Goal: Browse casually

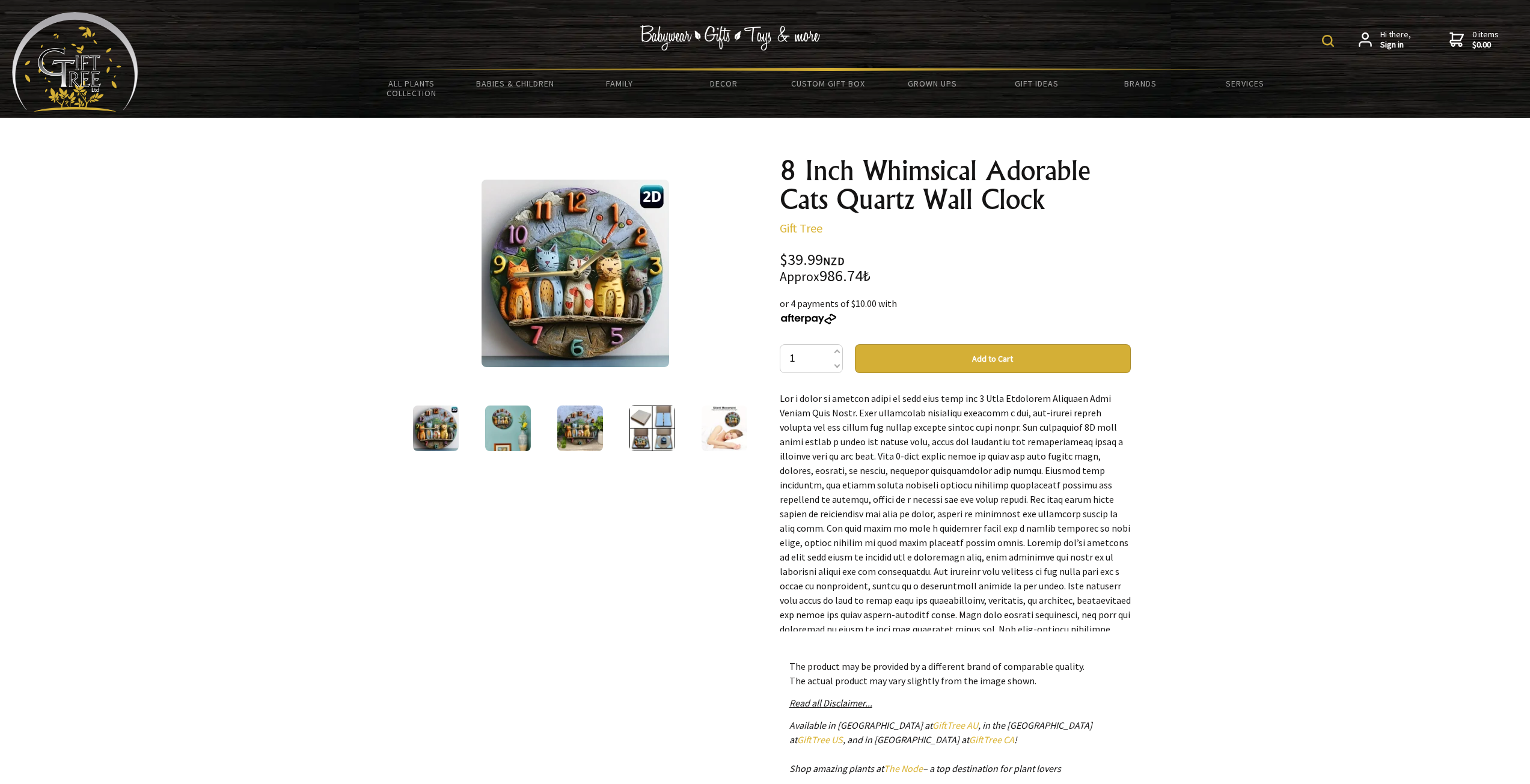
click at [583, 429] on img at bounding box center [580, 429] width 46 height 46
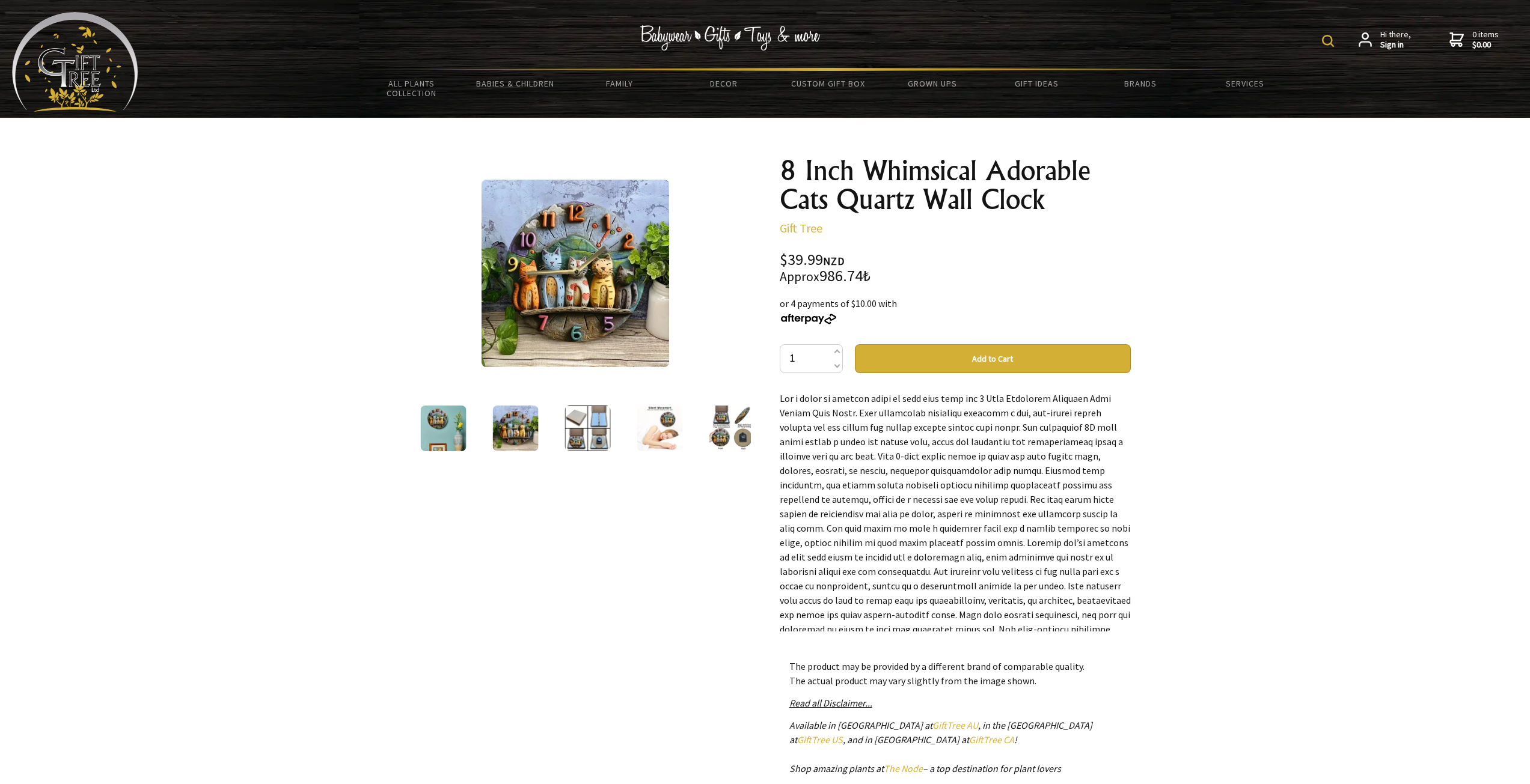
click at [517, 433] on img at bounding box center [516, 429] width 46 height 46
click at [462, 432] on img at bounding box center [443, 429] width 46 height 46
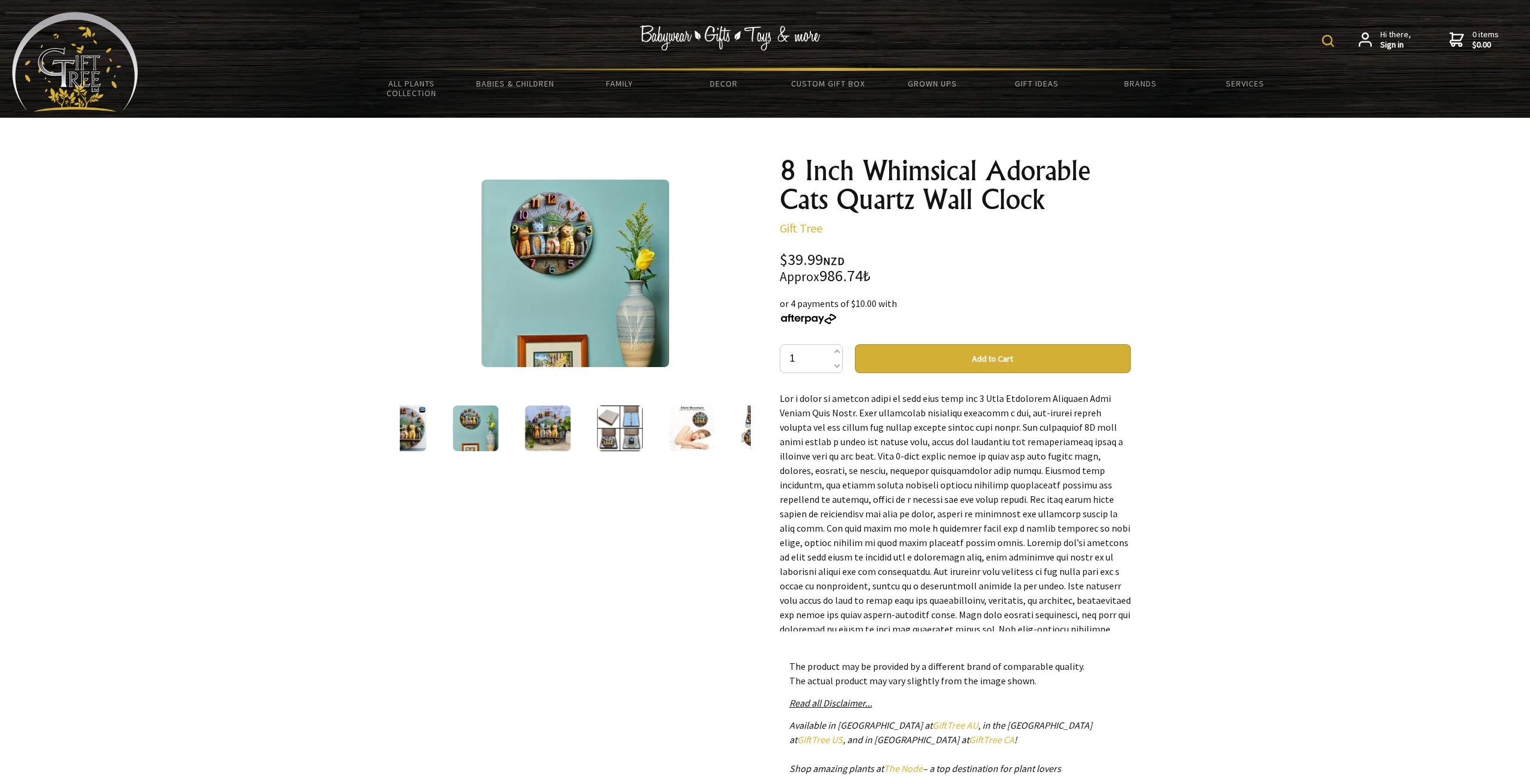
click at [416, 426] on img at bounding box center [403, 429] width 46 height 46
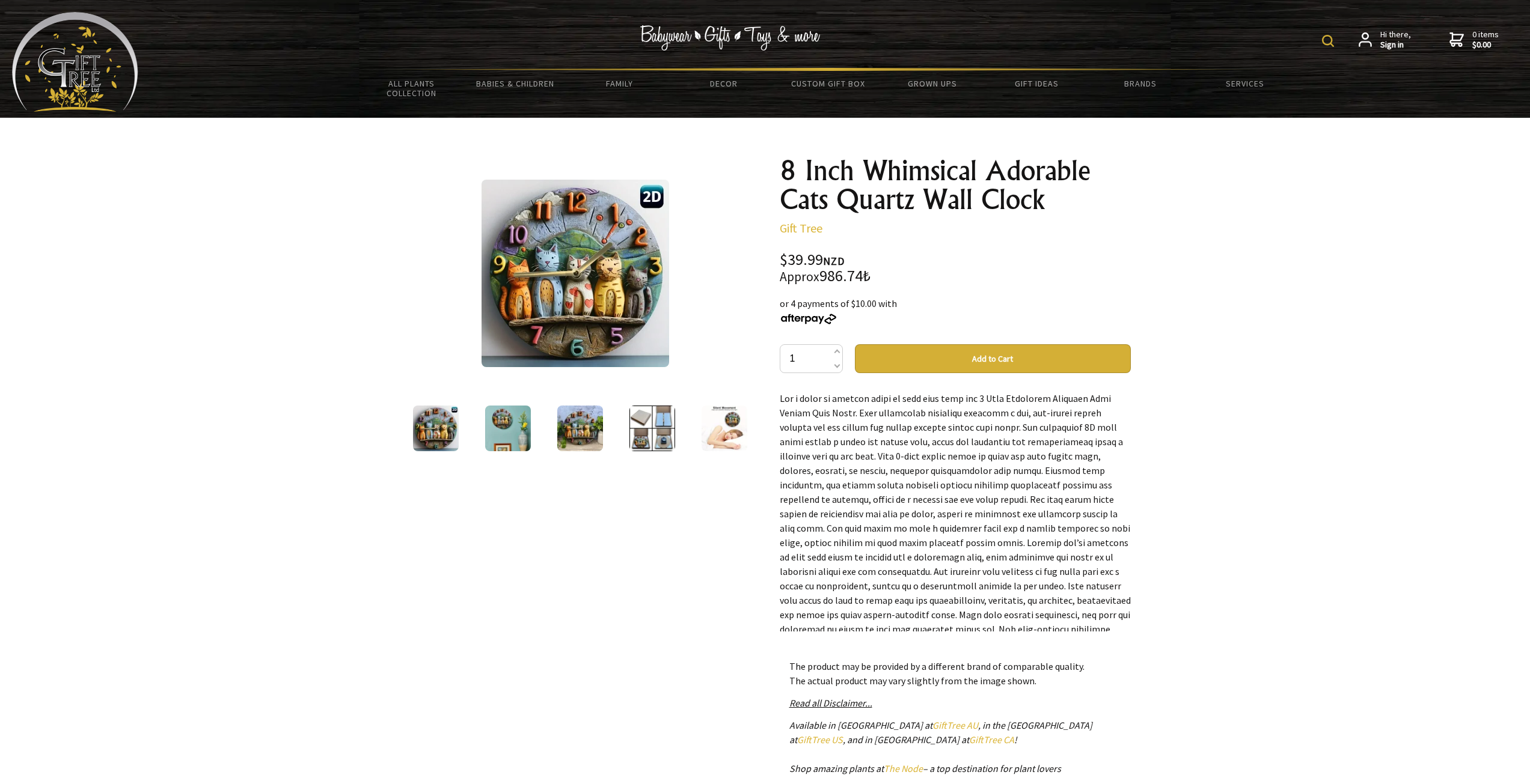
click at [439, 436] on img at bounding box center [436, 429] width 46 height 46
click at [506, 428] on img at bounding box center [508, 429] width 46 height 46
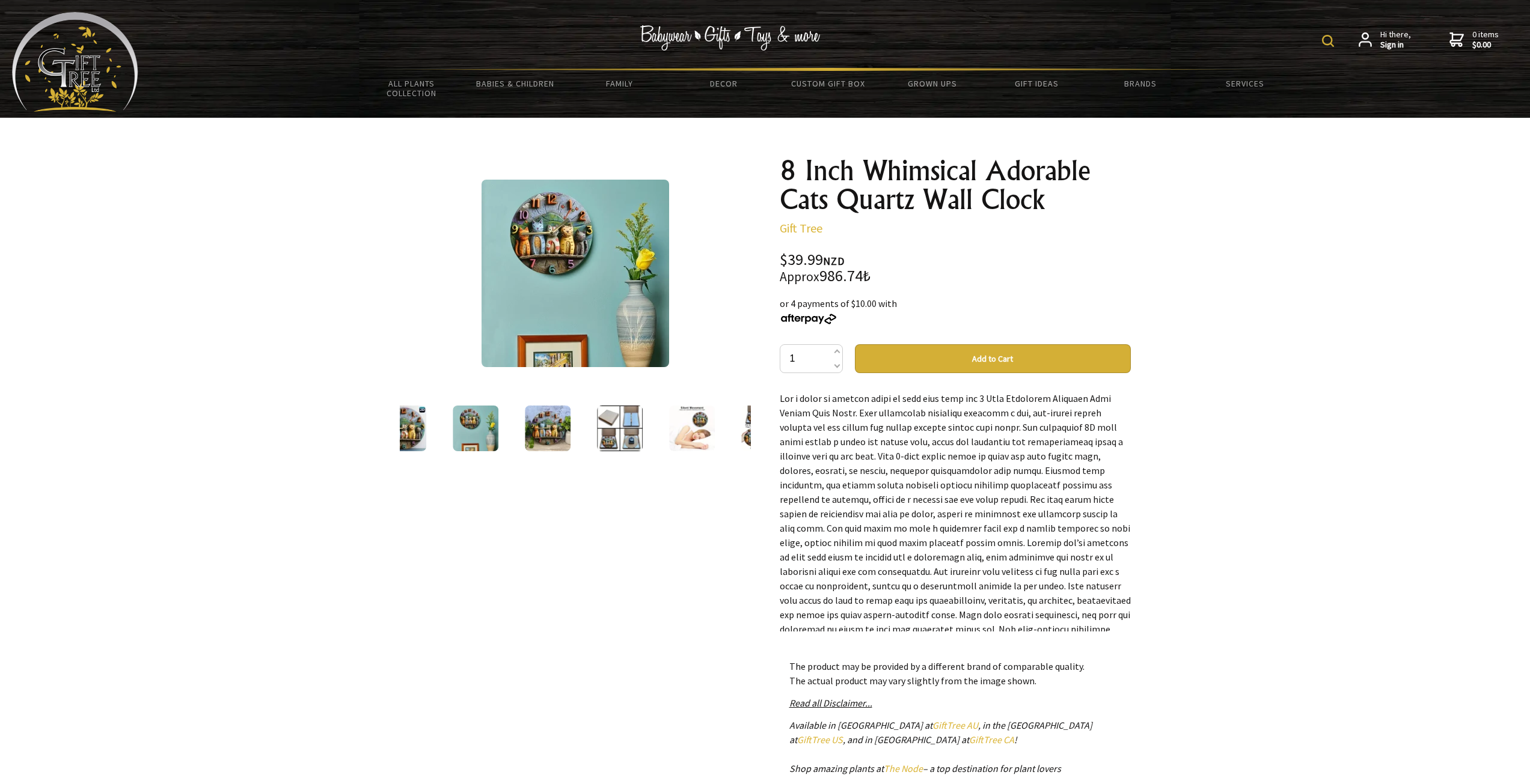
click at [539, 428] on img at bounding box center [547, 429] width 46 height 46
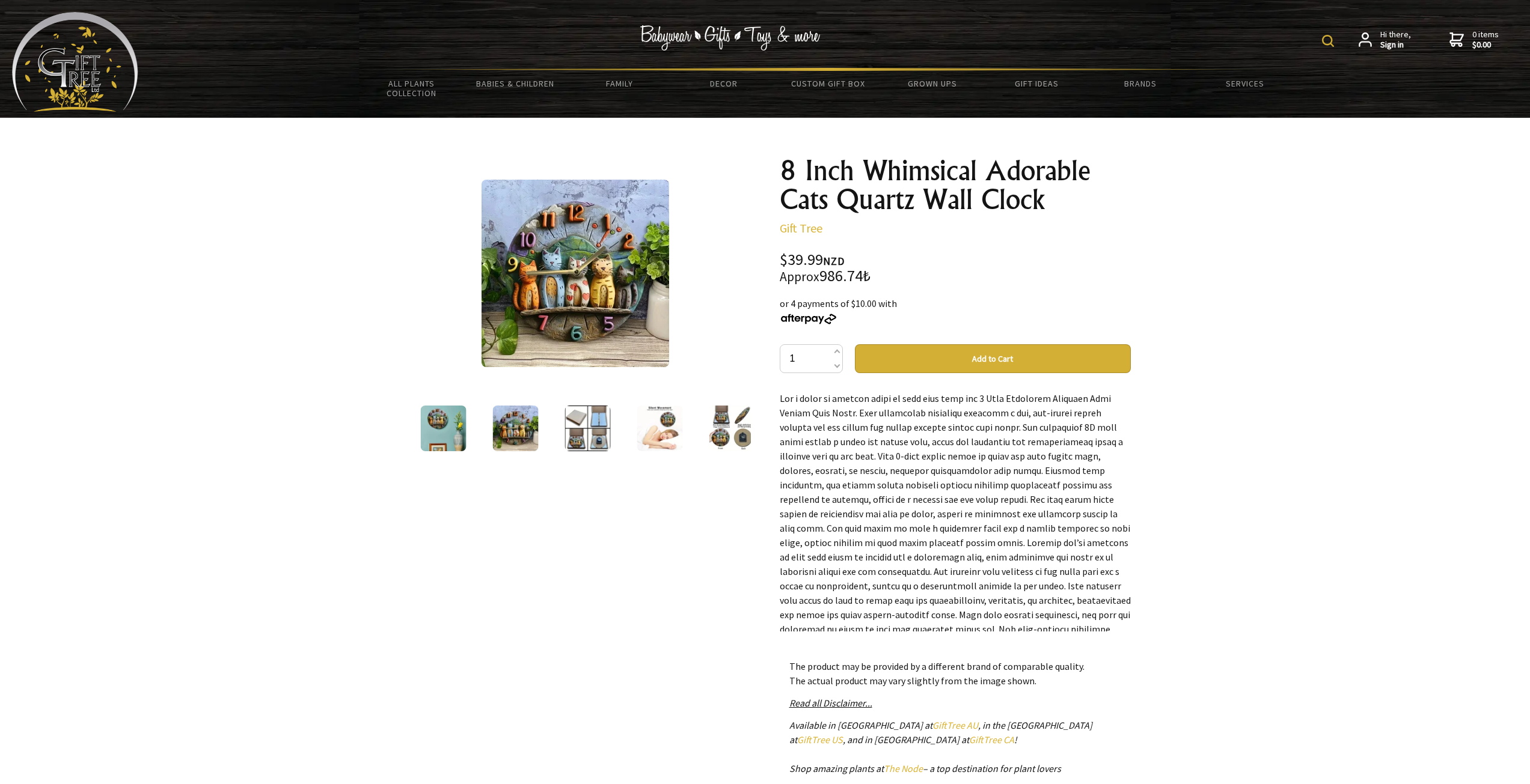
click at [728, 429] on img at bounding box center [732, 429] width 46 height 46
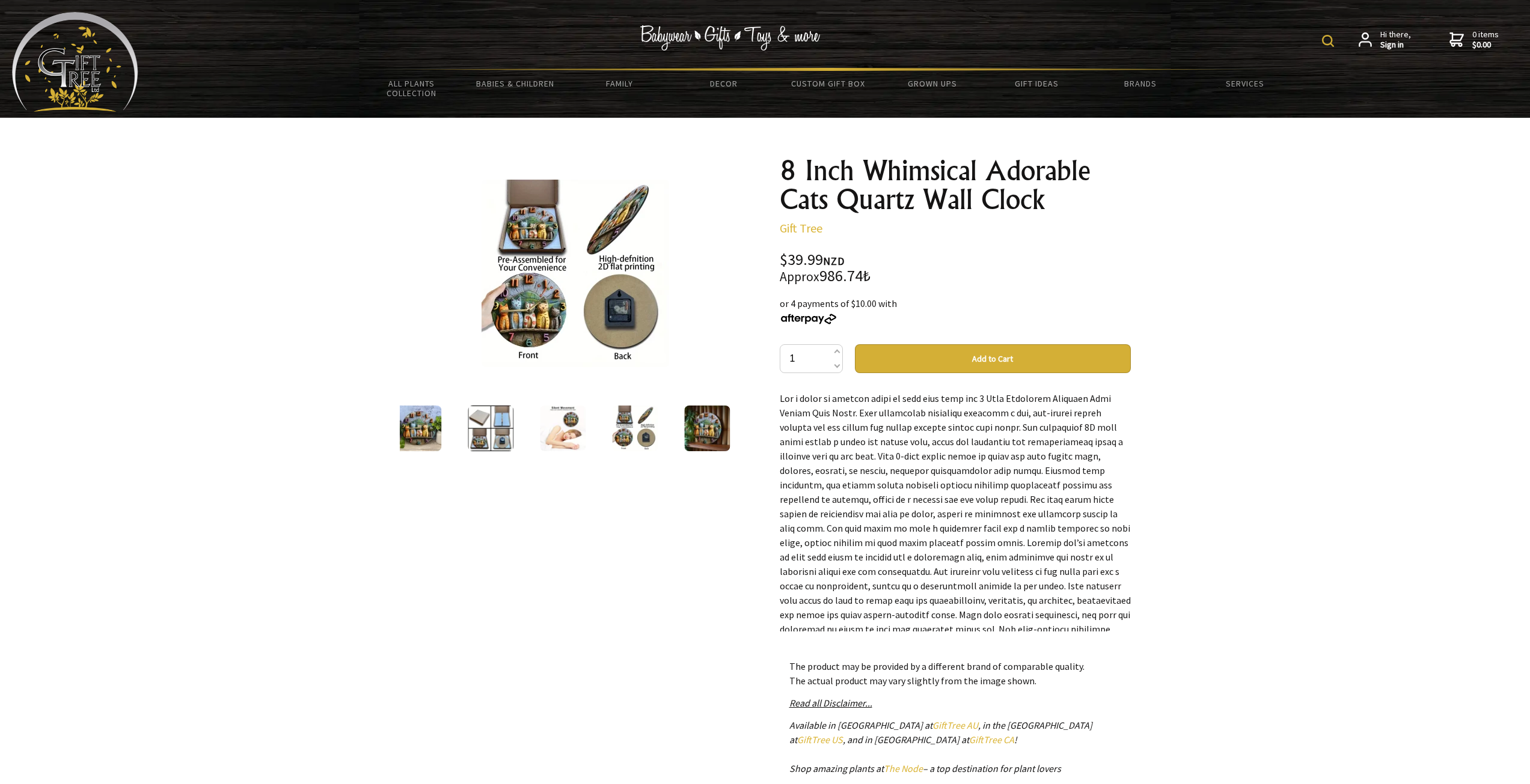
click at [563, 431] on img at bounding box center [562, 429] width 46 height 46
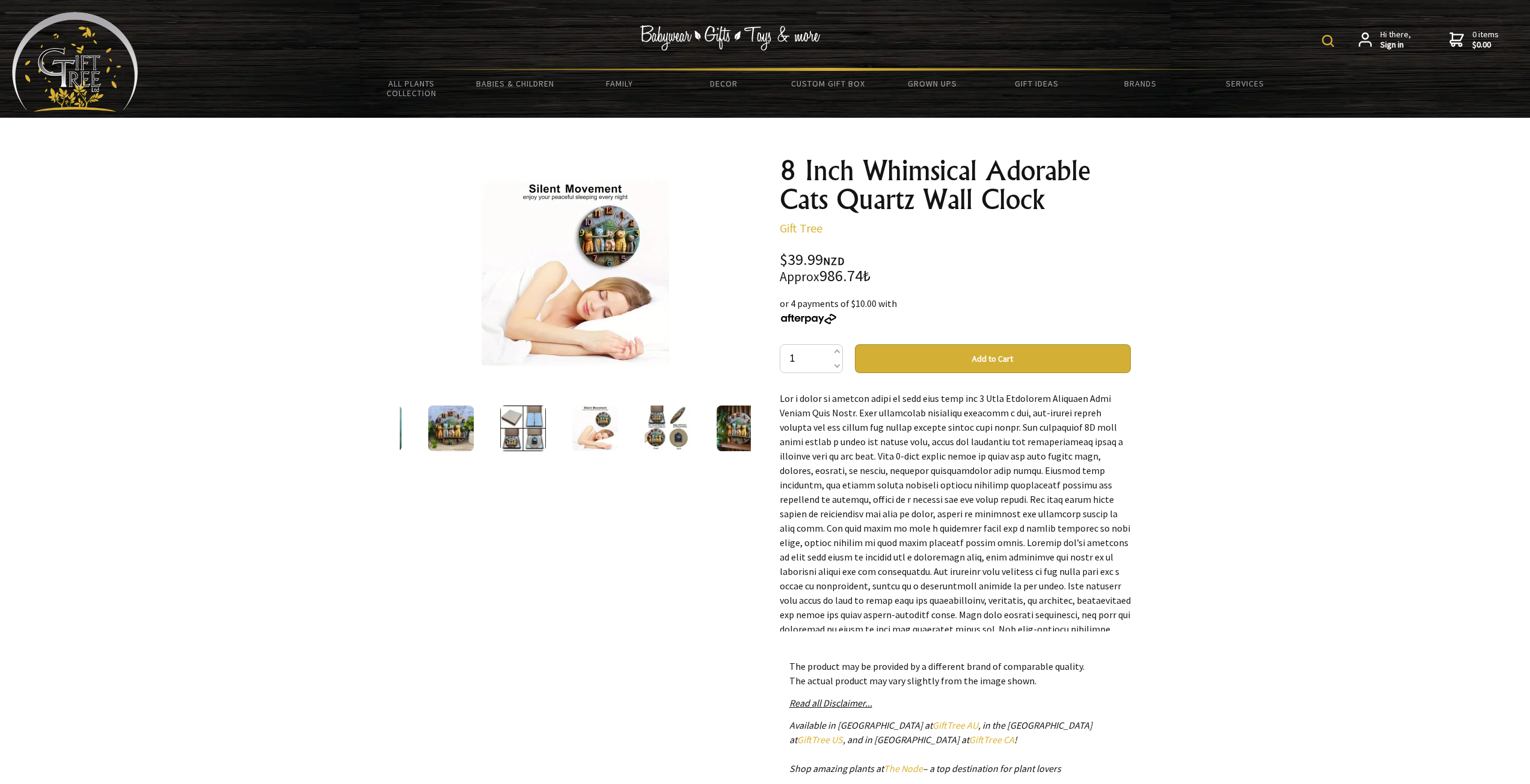
click at [609, 235] on img at bounding box center [575, 274] width 187 height 187
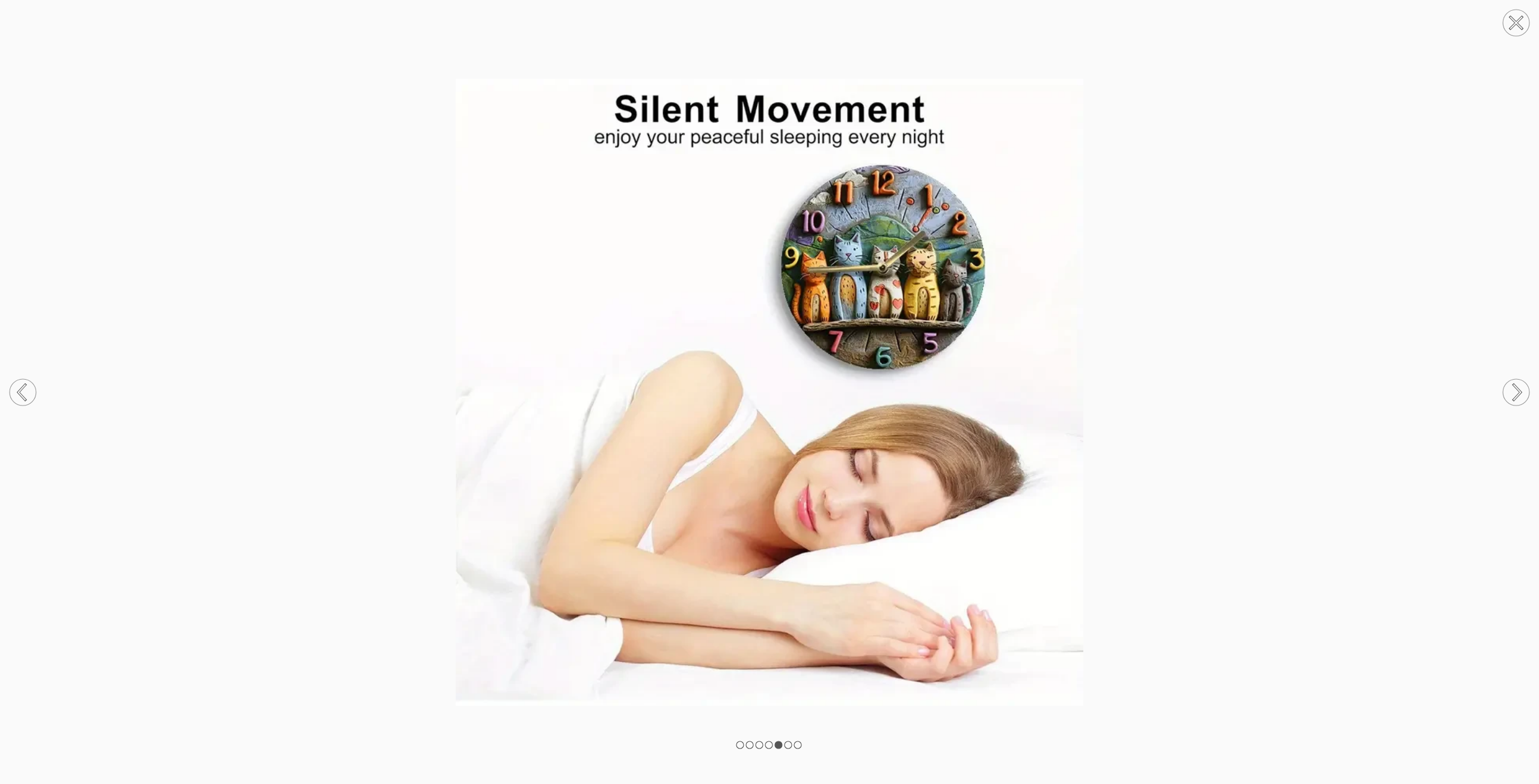
click at [1159, 336] on img at bounding box center [770, 392] width 1539 height 627
click at [1520, 22] on circle at bounding box center [1516, 23] width 27 height 27
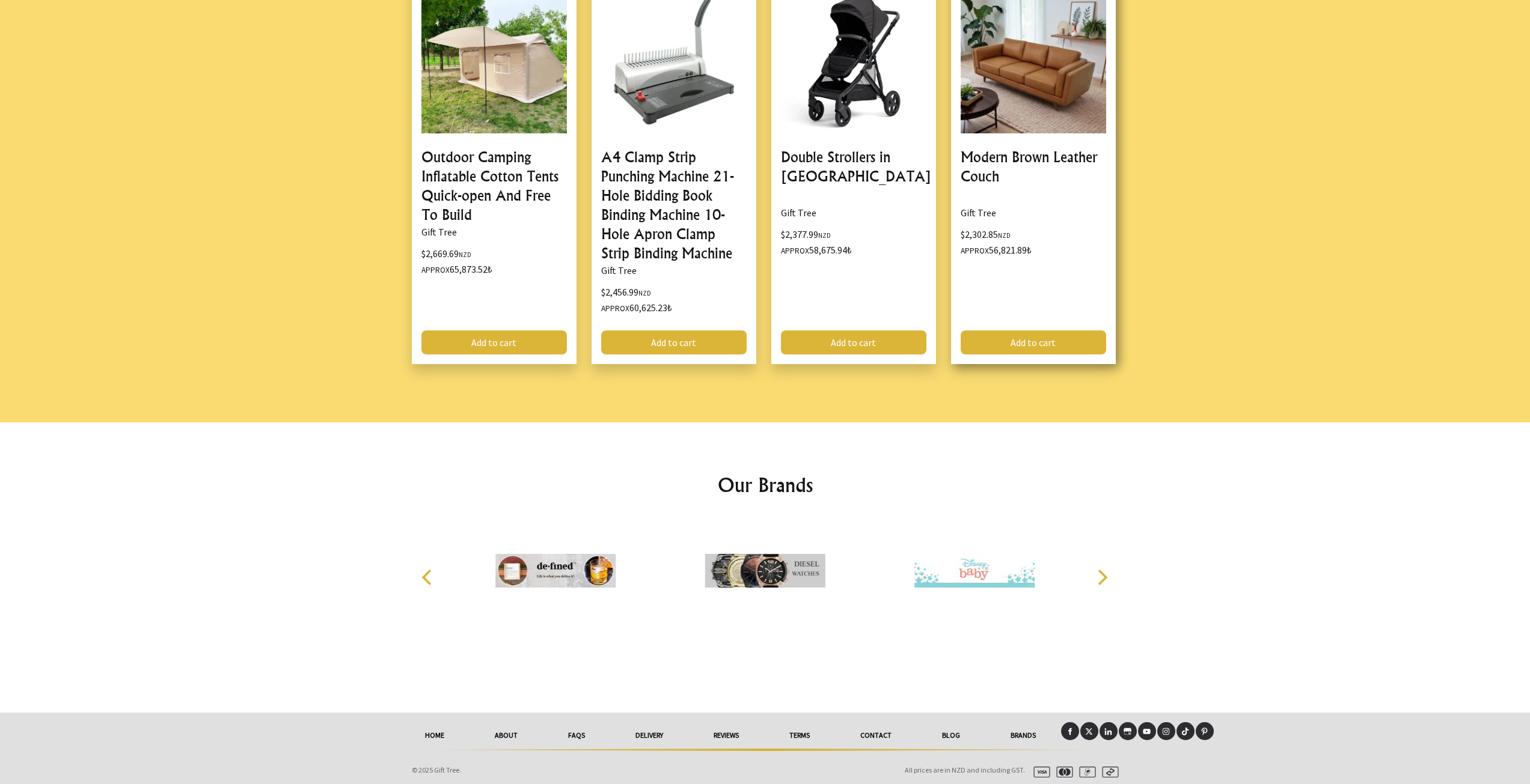
scroll to position [1390, 0]
